Goal: Transaction & Acquisition: Purchase product/service

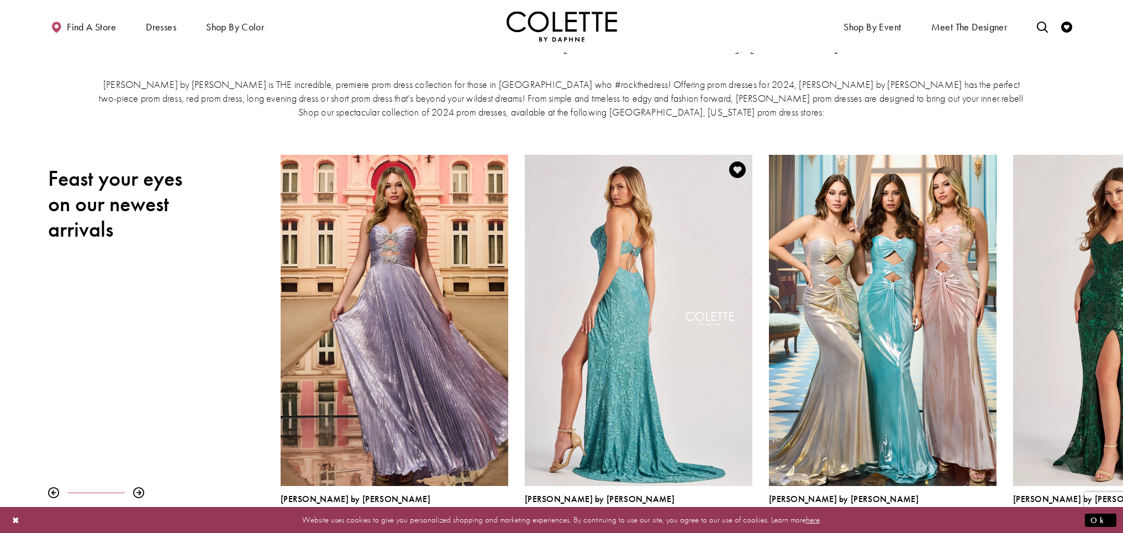
scroll to position [183, 0]
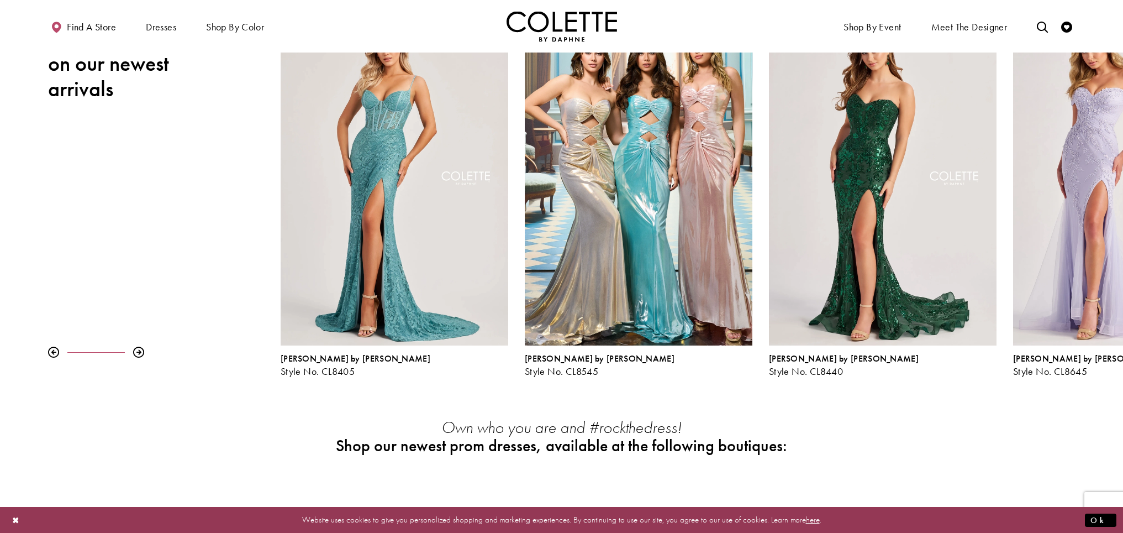
drag, startPoint x: 970, startPoint y: 259, endPoint x: 70, endPoint y: 190, distance: 903.3
click at [70, 190] on div "Pause autoplay Previous Slide Next Slide 0 1 2 3 4 5 6 7 8 9 Colette by Daphne …" at bounding box center [561, 195] width 1123 height 362
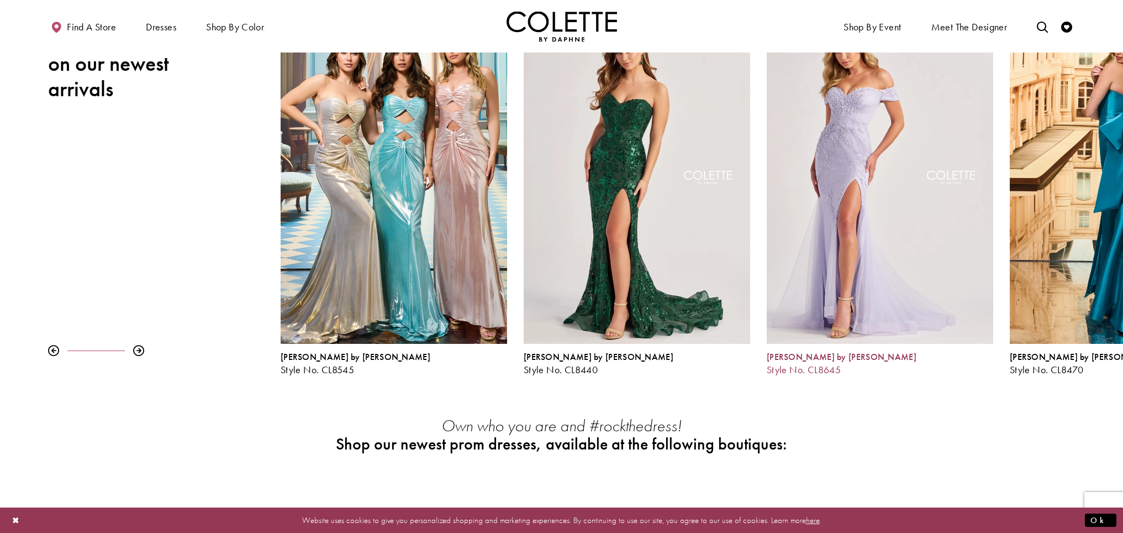
drag, startPoint x: 945, startPoint y: 346, endPoint x: 262, endPoint y: 277, distance: 686.4
click at [262, 277] on div "Pause autoplay Previous Slide Next Slide 0 1 2 3 4 5 6 7 8 9 Colette by Daphne …" at bounding box center [561, 194] width 1123 height 361
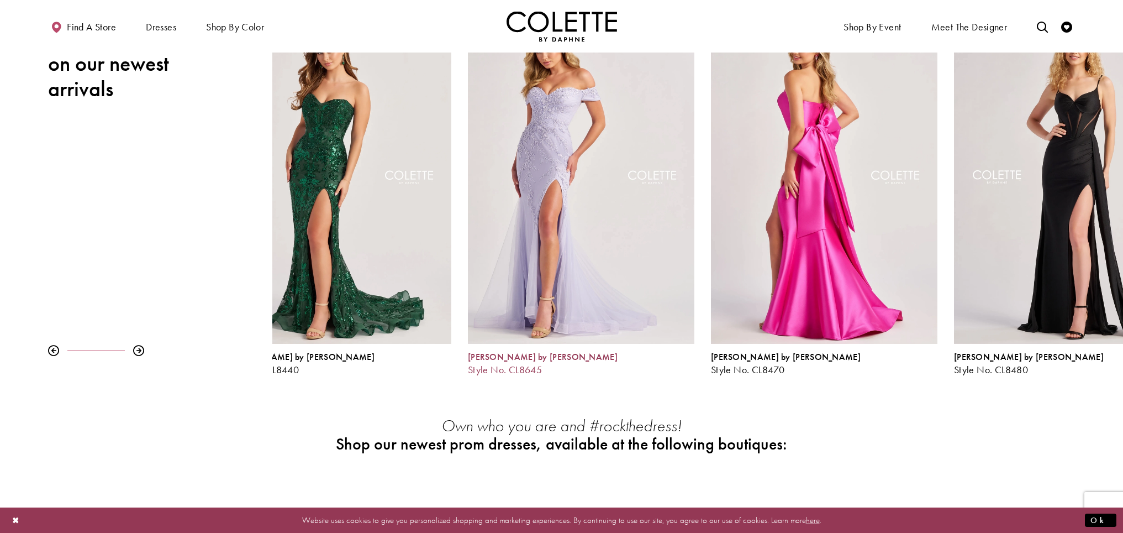
drag, startPoint x: 1063, startPoint y: 274, endPoint x: 764, endPoint y: 266, distance: 299.0
click at [764, 266] on div "Visit Colette by Daphne Style No. CL8470 Page" at bounding box center [824, 178] width 227 height 329
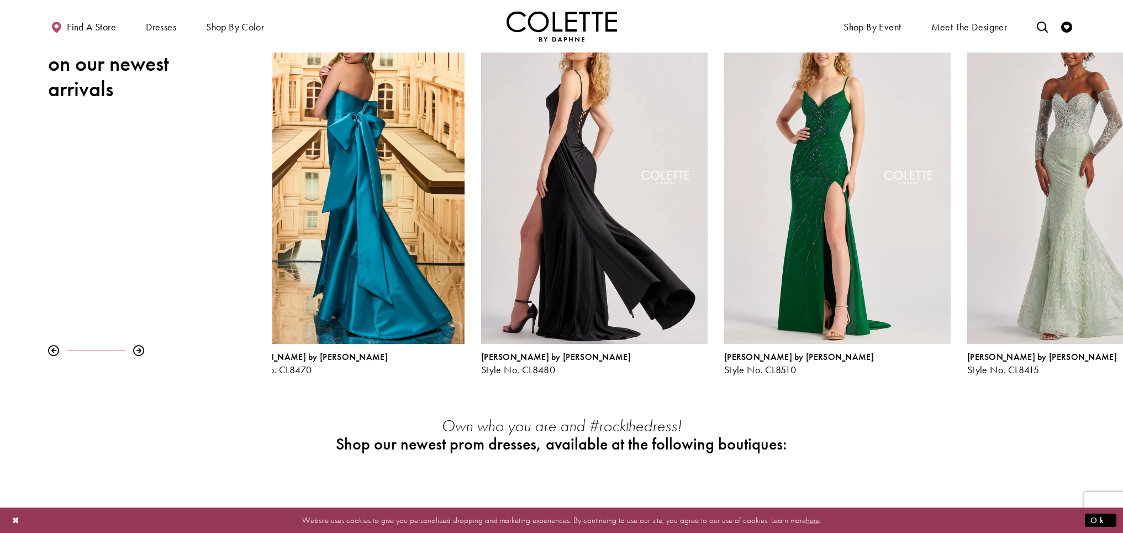
drag, startPoint x: 1028, startPoint y: 249, endPoint x: 499, endPoint y: 238, distance: 528.9
click at [499, 238] on div "Visit Colette by Daphne Style No. CL8480 Page" at bounding box center [594, 178] width 227 height 329
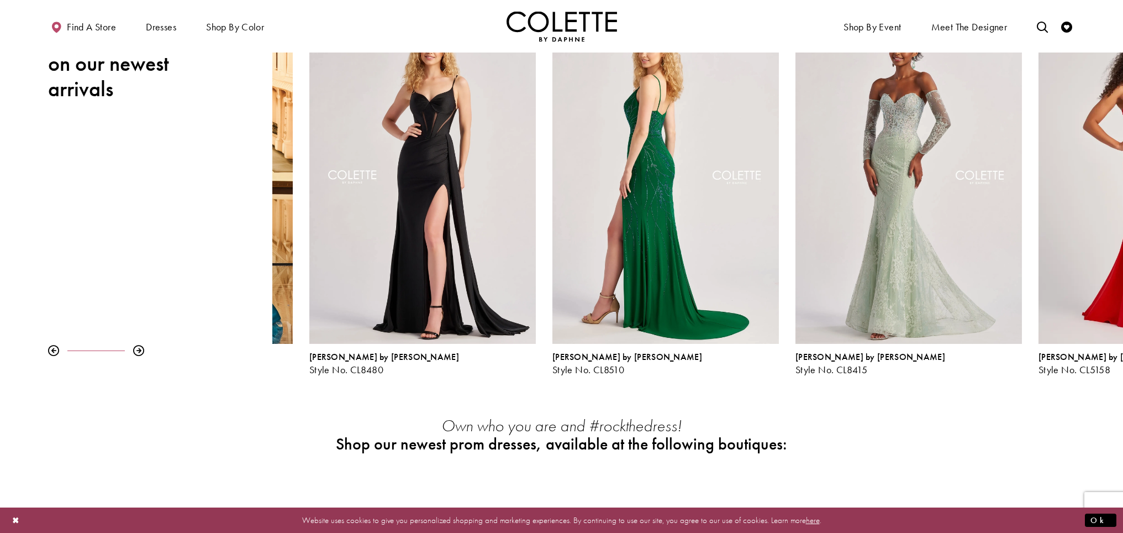
drag, startPoint x: 1073, startPoint y: 254, endPoint x: 616, endPoint y: 221, distance: 458.7
click at [616, 221] on div "Visit Colette by Daphne Style No. CL8510 Page" at bounding box center [666, 178] width 227 height 329
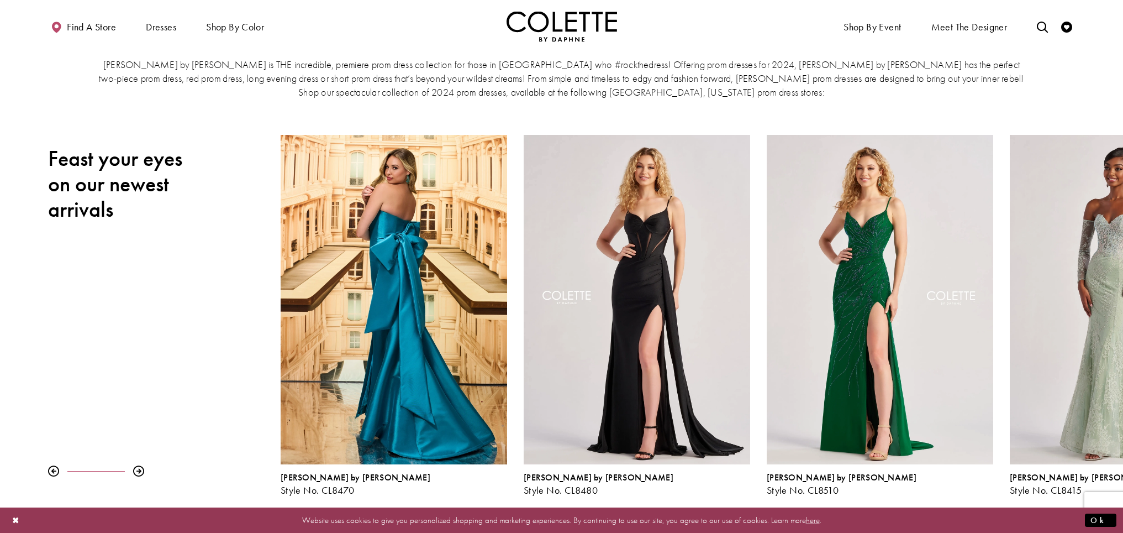
scroll to position [45, 0]
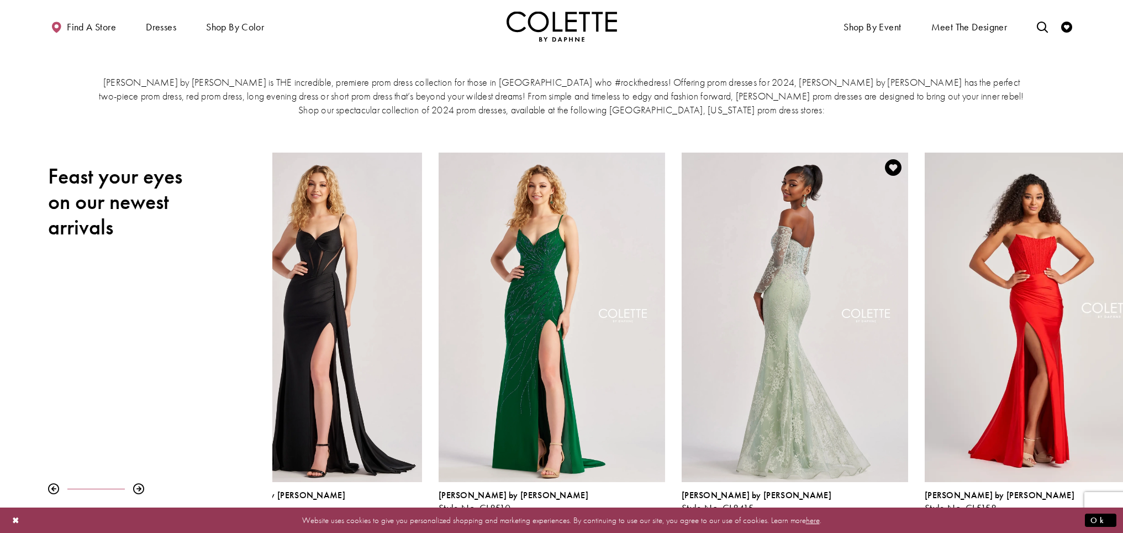
drag, startPoint x: 1095, startPoint y: 237, endPoint x: 767, endPoint y: 214, distance: 328.4
click at [767, 214] on div "Visit Colette by Daphne Style No. CL8415 Page" at bounding box center [795, 317] width 227 height 329
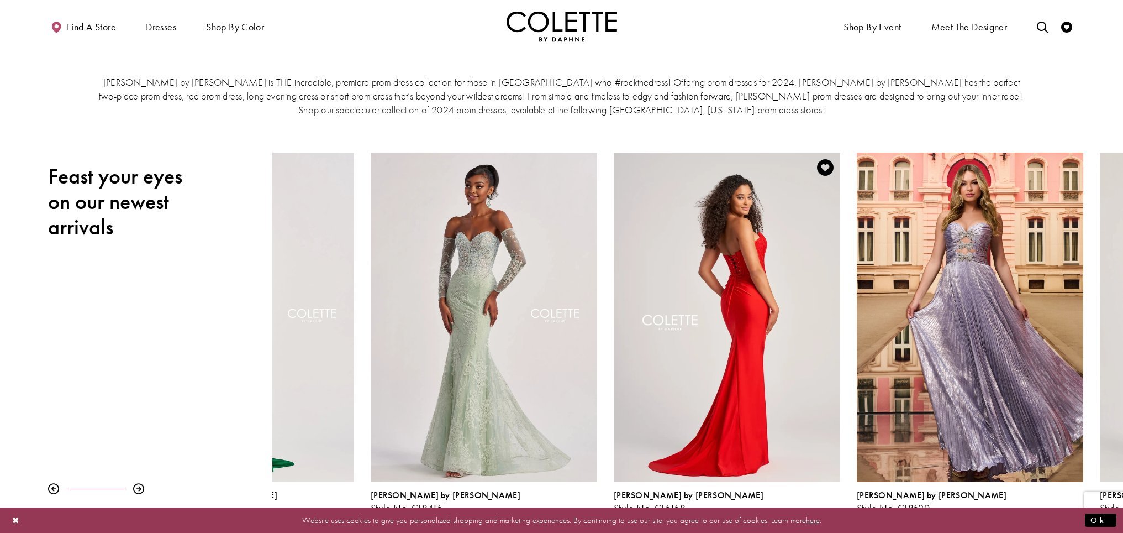
drag, startPoint x: 1026, startPoint y: 249, endPoint x: 630, endPoint y: 246, distance: 396.2
click at [630, 246] on div "Visit Colette by Daphne Style No. CL5158 Page" at bounding box center [727, 317] width 227 height 329
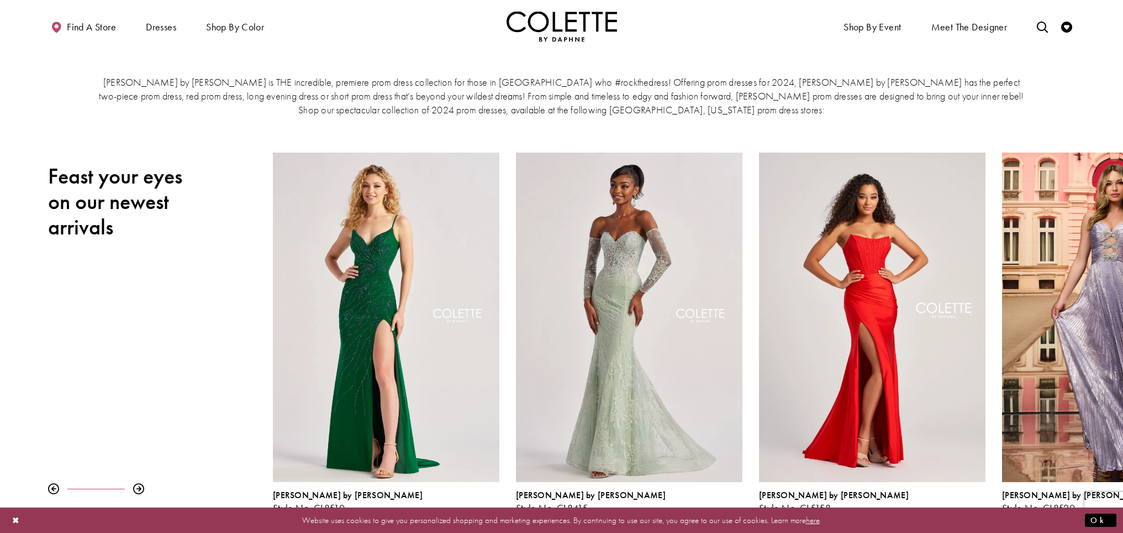
drag, startPoint x: 1048, startPoint y: 272, endPoint x: 263, endPoint y: 193, distance: 789.1
click at [1002, 205] on div "Visit Colette by Daphne Style No. CL8520 Page" at bounding box center [1115, 317] width 227 height 329
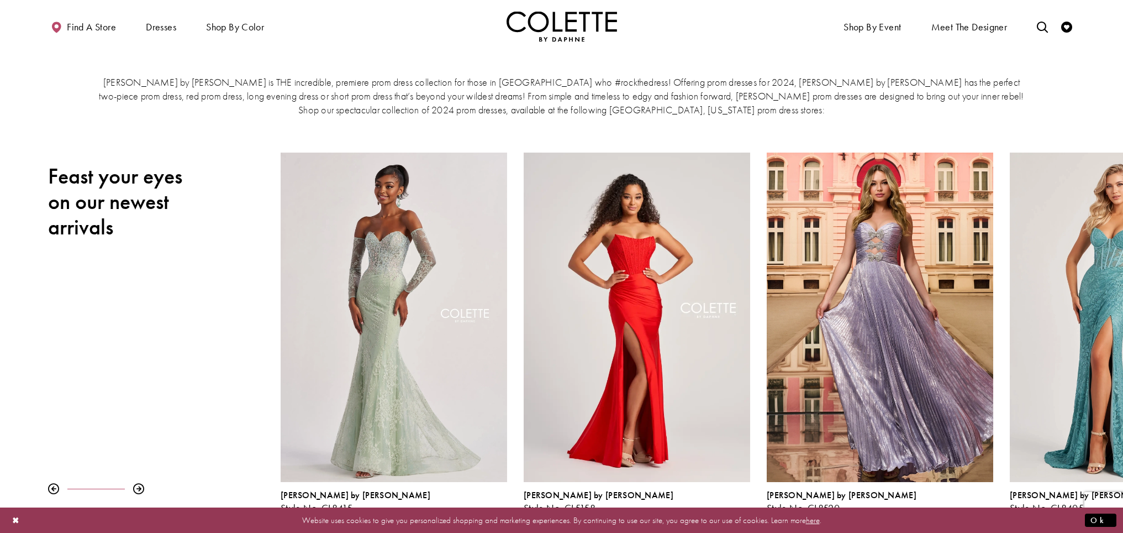
click at [174, 183] on h2 "Feast your eyes on our newest arrivals" at bounding box center [120, 202] width 144 height 76
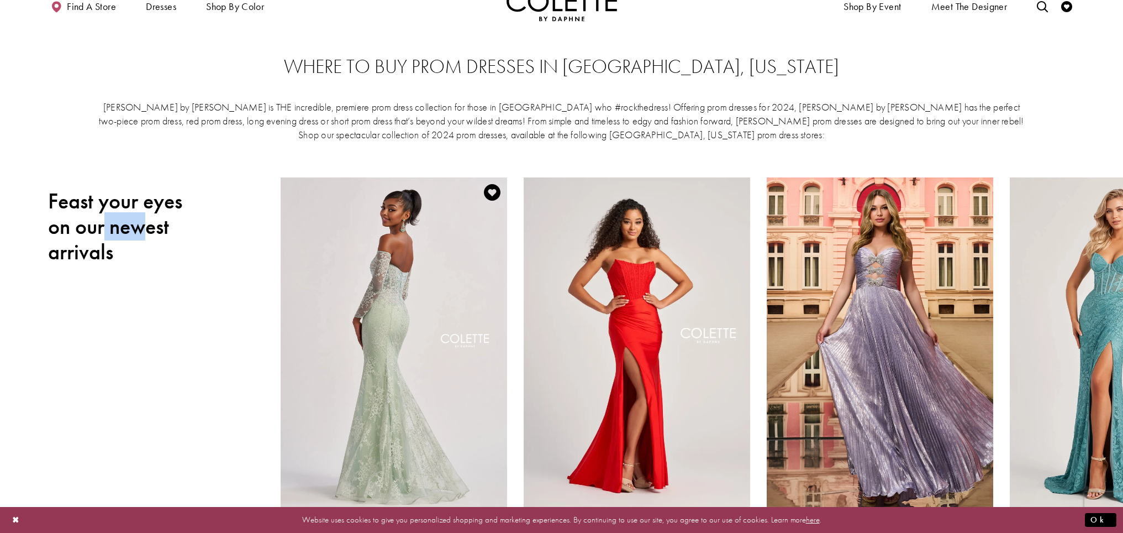
scroll to position [0, 0]
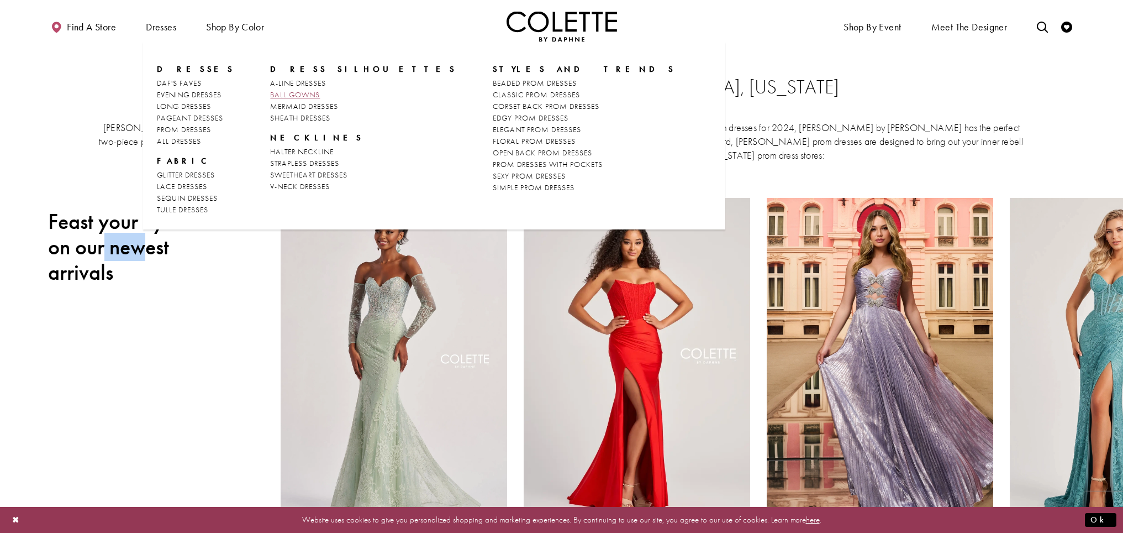
click at [285, 94] on span "BALL GOWNS" at bounding box center [295, 95] width 50 height 10
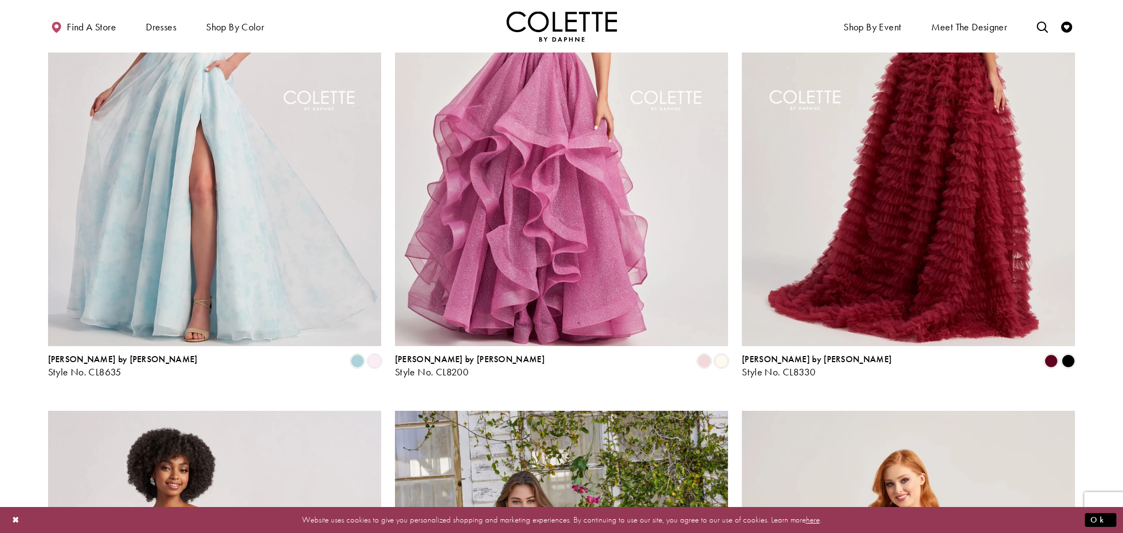
scroll to position [95, 0]
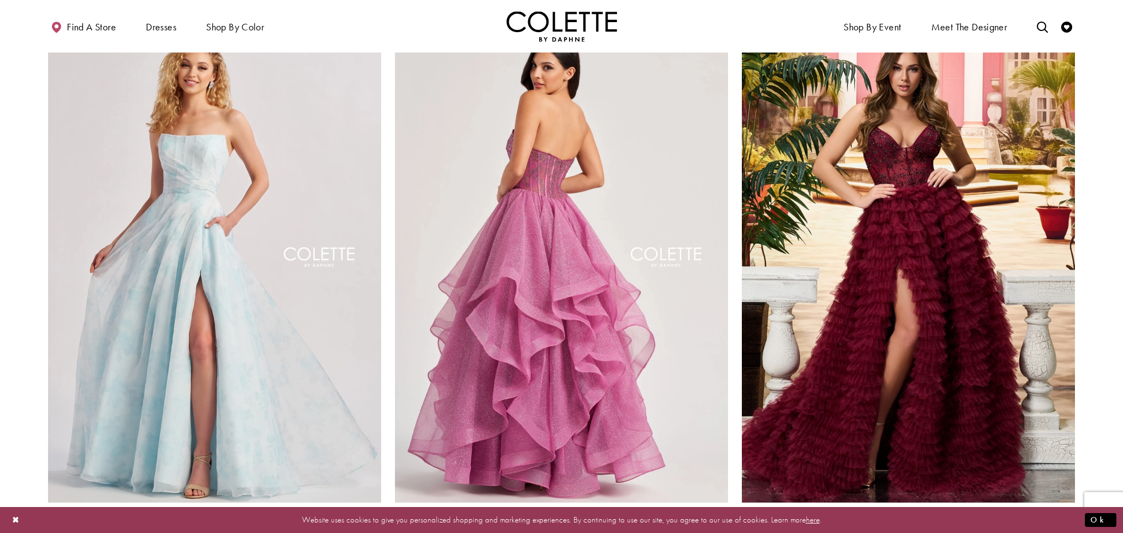
click at [507, 239] on img "Visit Colette by Daphne Style No. CL8200 Page" at bounding box center [561, 259] width 333 height 485
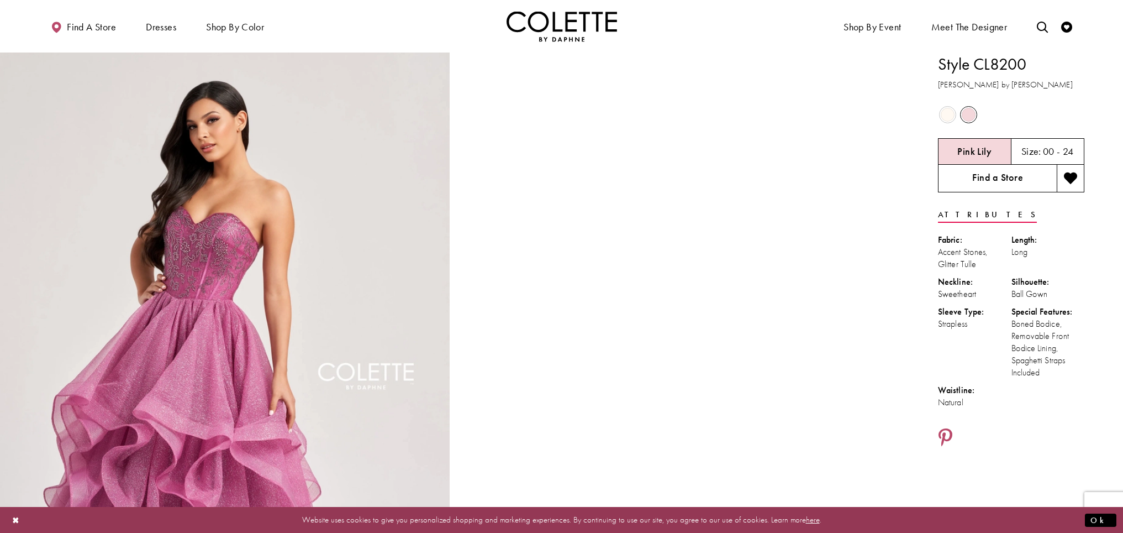
click at [990, 175] on link "Find a Store" at bounding box center [997, 179] width 119 height 28
